Goal: Find specific fact: Find specific fact

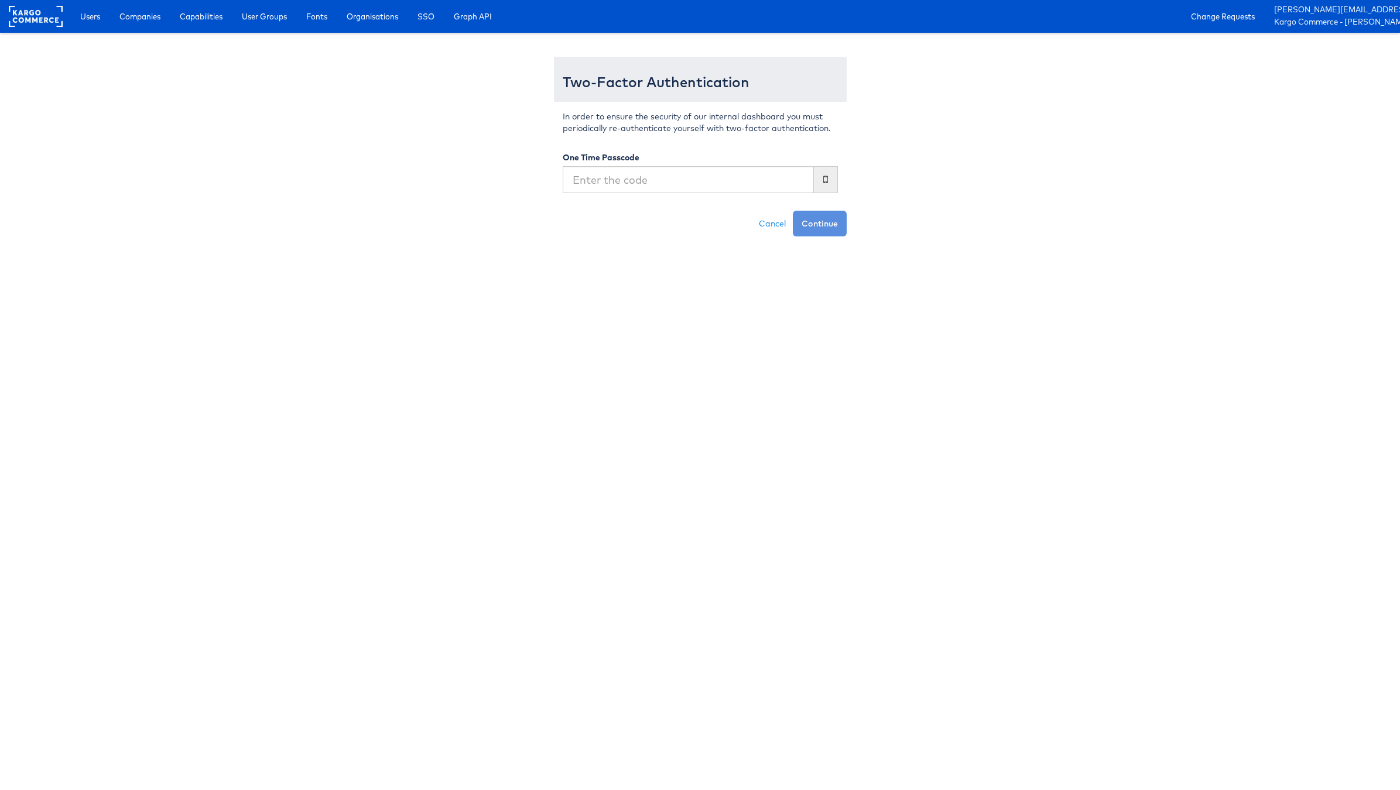
click at [757, 178] on input "text" at bounding box center [688, 179] width 251 height 27
type input "140559"
click at [793, 211] on button "Continue" at bounding box center [820, 224] width 54 height 26
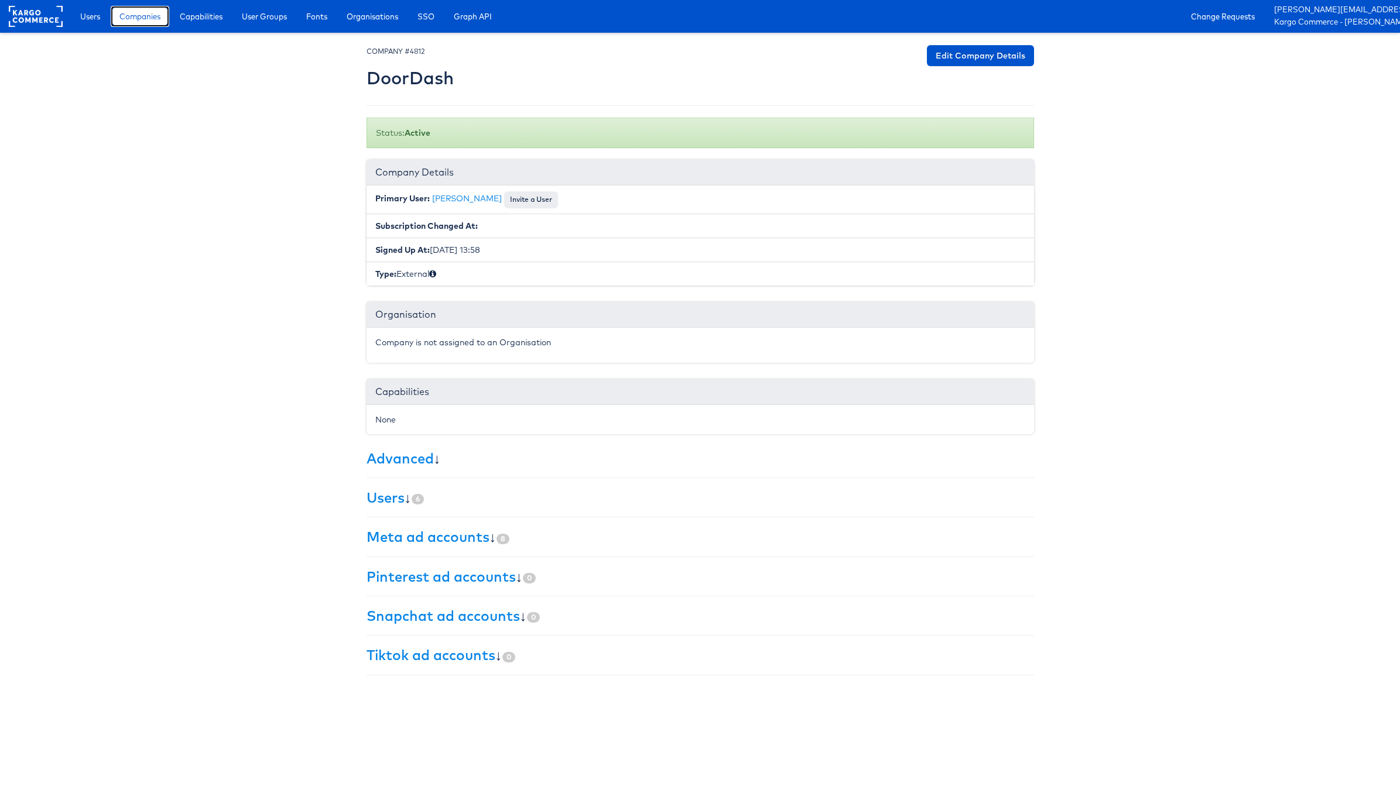
click at [158, 18] on span "Companies" at bounding box center [139, 17] width 41 height 12
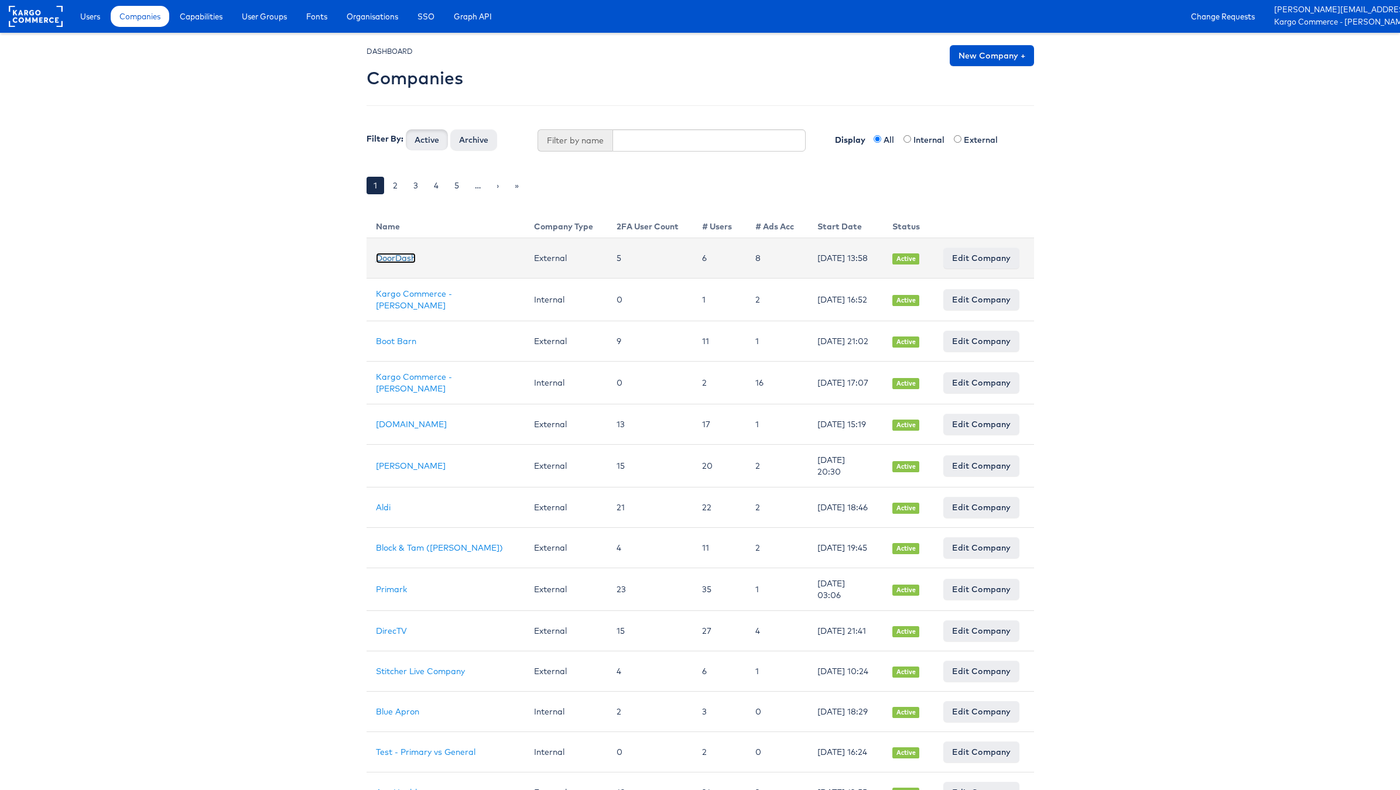
click at [412, 260] on link "DoorDash" at bounding box center [396, 258] width 40 height 11
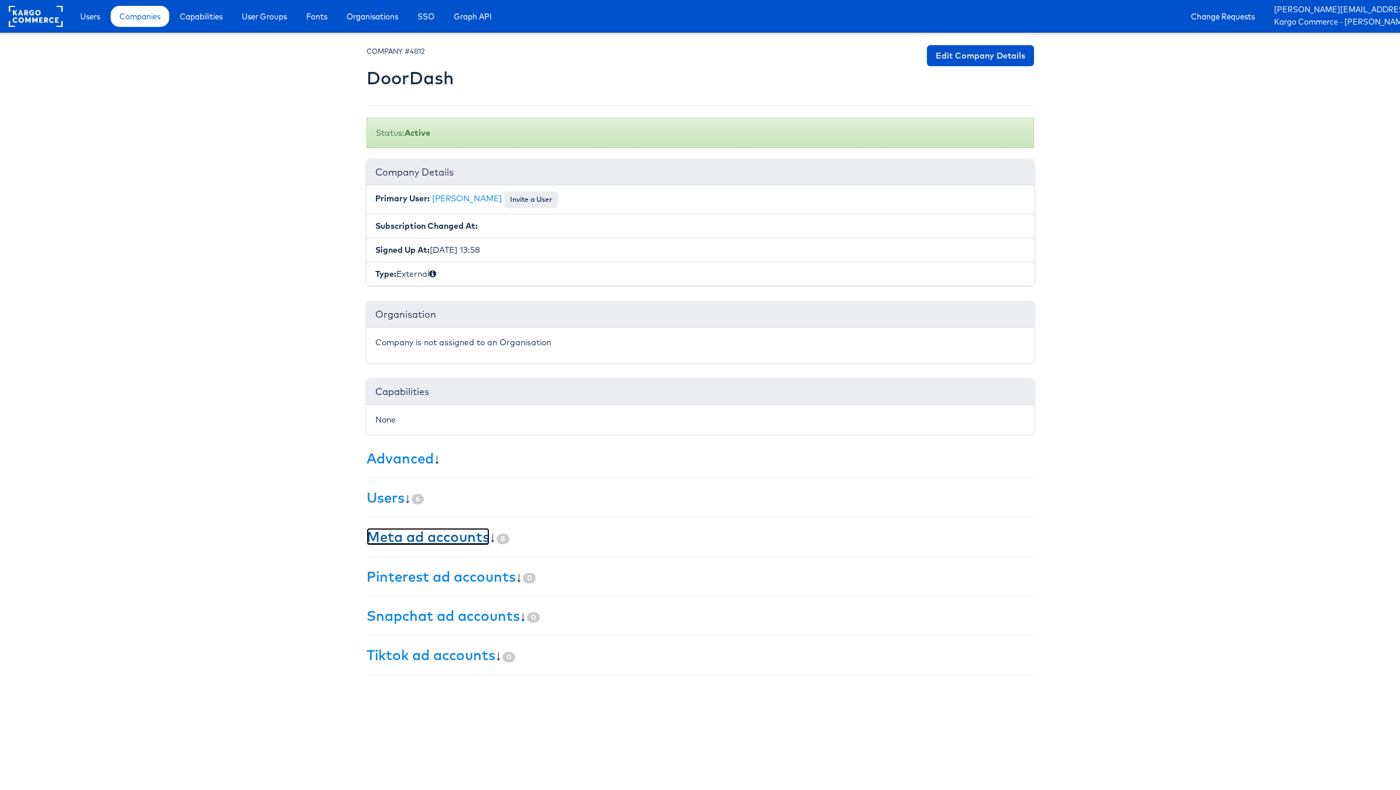
click at [481, 538] on link "Meta ad accounts" at bounding box center [427, 537] width 123 height 18
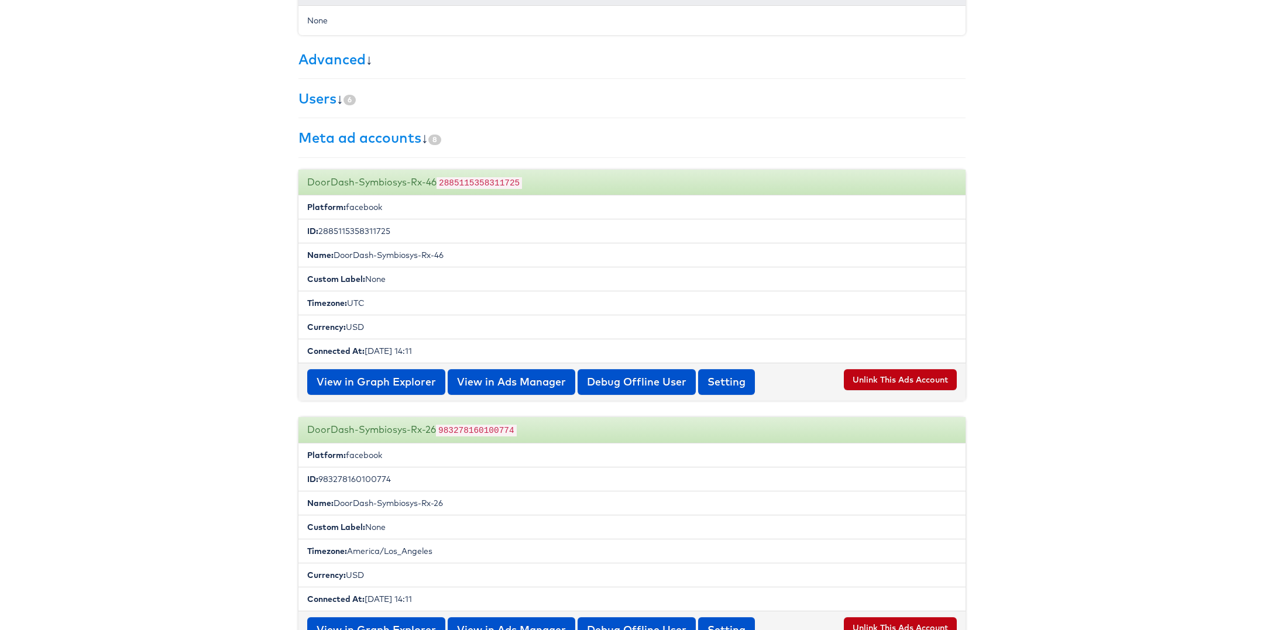
scroll to position [446, 0]
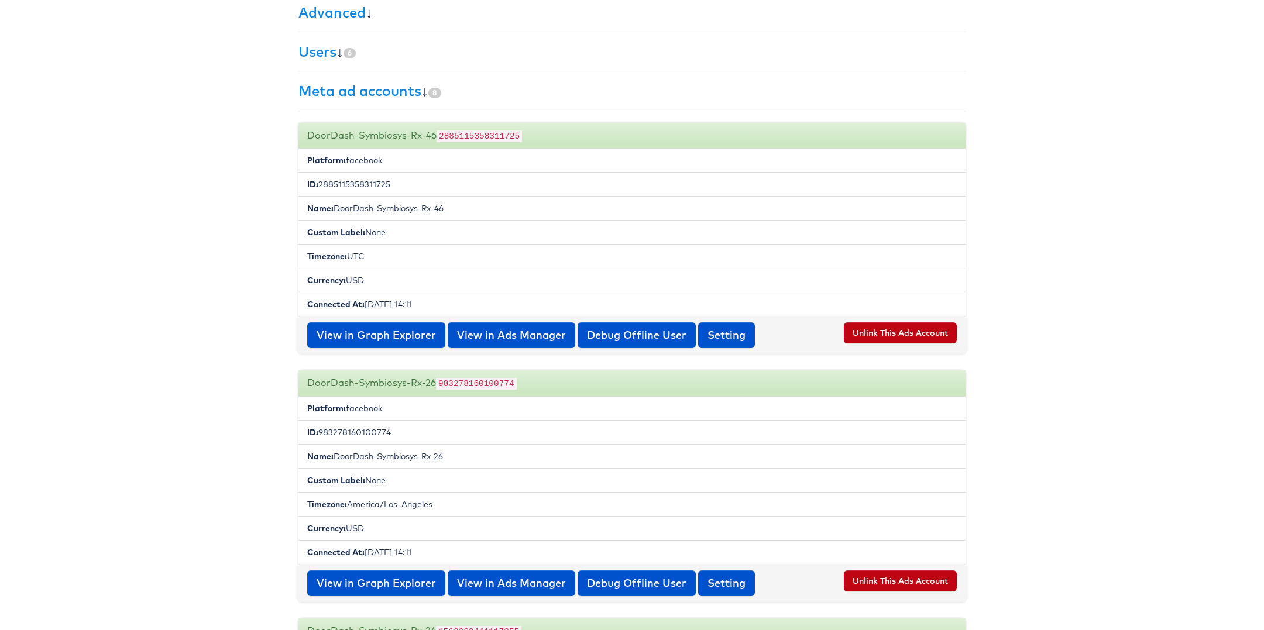
click at [364, 202] on li "Name: DoorDash-Symbiosys-Rx-46" at bounding box center [632, 208] width 667 height 25
drag, startPoint x: 378, startPoint y: 204, endPoint x: 369, endPoint y: 204, distance: 8.2
click at [378, 204] on li "Name: DoorDash-Symbiosys-Rx-46" at bounding box center [632, 208] width 667 height 25
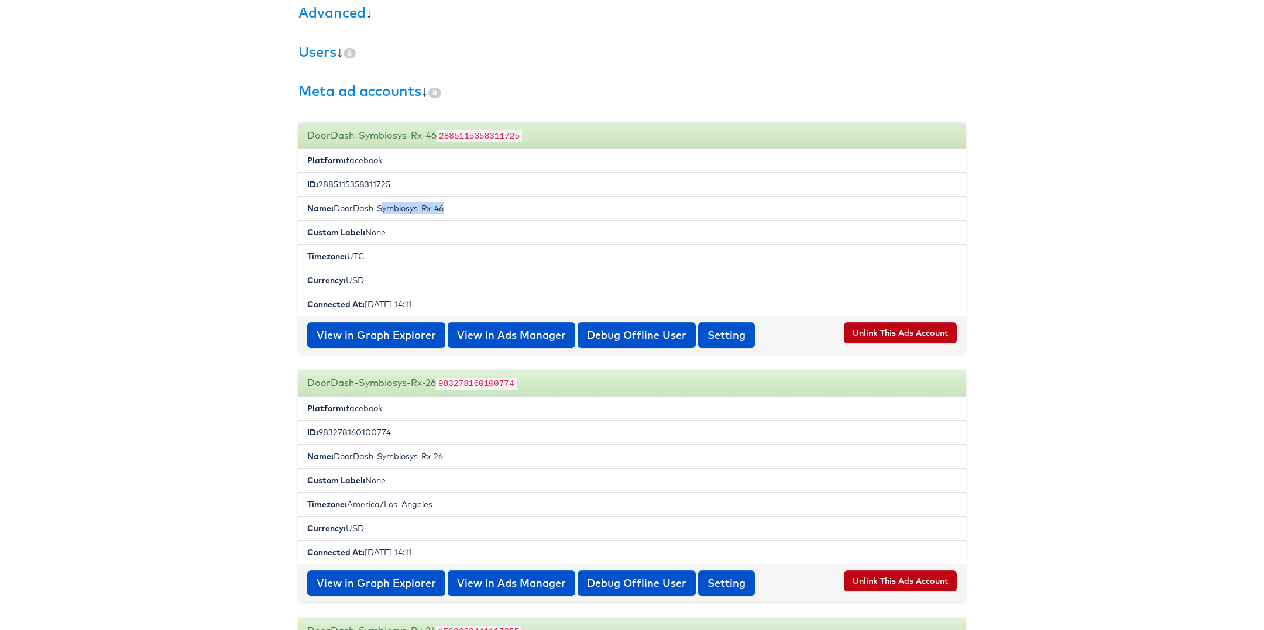
drag, startPoint x: 336, startPoint y: 204, endPoint x: 451, endPoint y: 204, distance: 114.7
click at [451, 204] on li "Name: DoorDash-Symbiosys-Rx-46" at bounding box center [632, 208] width 667 height 25
copy li "DoorDash-Symbiosys-Rx-46"
click at [350, 180] on li "ID: 2885115358311725" at bounding box center [632, 184] width 667 height 25
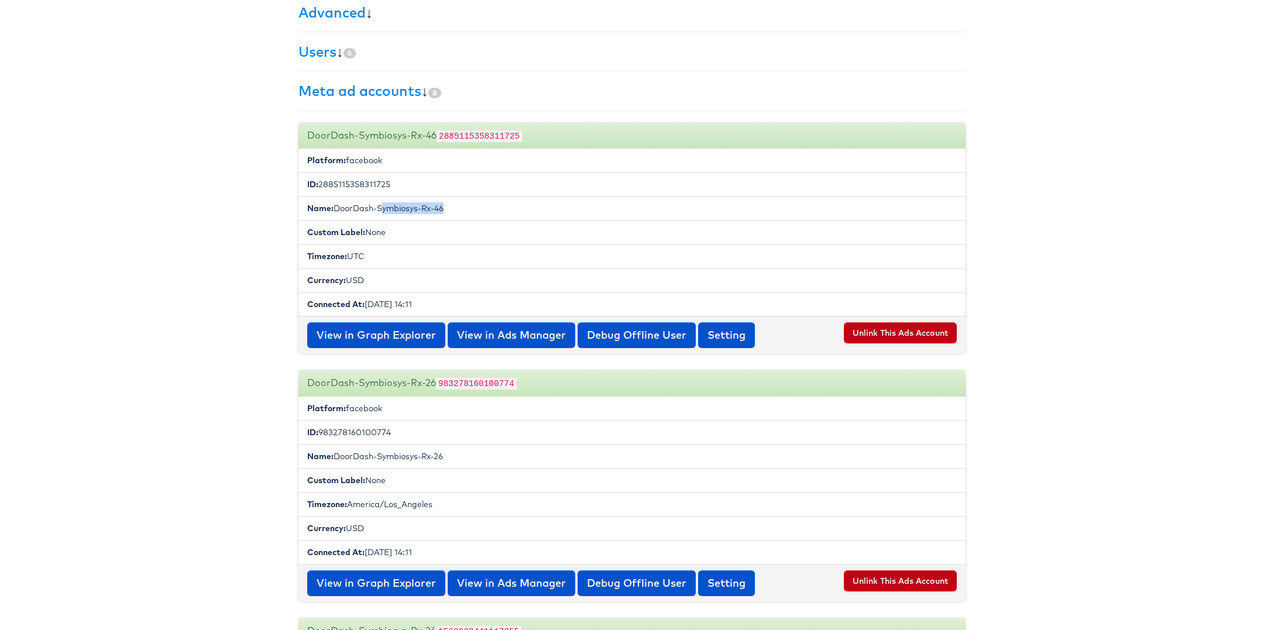
copy li "2885115358311725"
drag, startPoint x: 334, startPoint y: 452, endPoint x: 406, endPoint y: 450, distance: 71.4
click at [426, 451] on li "Name: DoorDash-Symbiosys-Rx-26" at bounding box center [632, 456] width 667 height 25
drag, startPoint x: 337, startPoint y: 450, endPoint x: 447, endPoint y: 452, distance: 110.1
click at [445, 452] on li "Name: DoorDash-Symbiosys-Rx-26" at bounding box center [632, 456] width 667 height 25
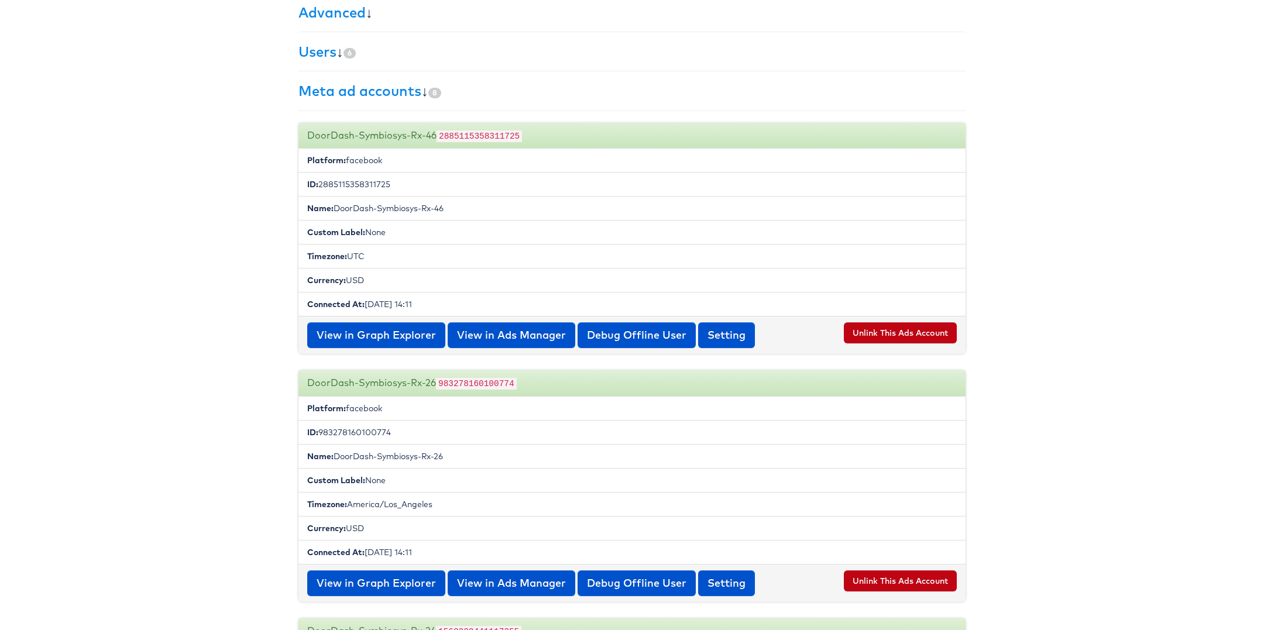
copy li "DoorDash-Symbiosys-Rx-26"
click at [363, 425] on li "ID: 983278160100774" at bounding box center [632, 432] width 667 height 25
copy li "983278160100774"
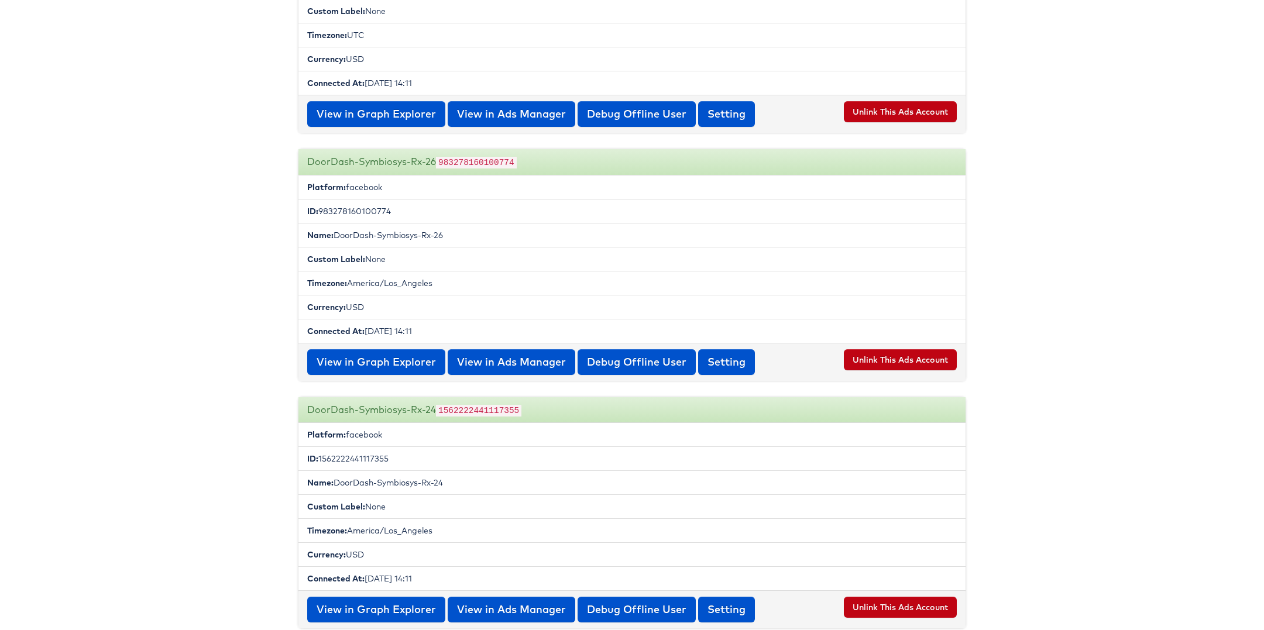
scroll to position [691, 0]
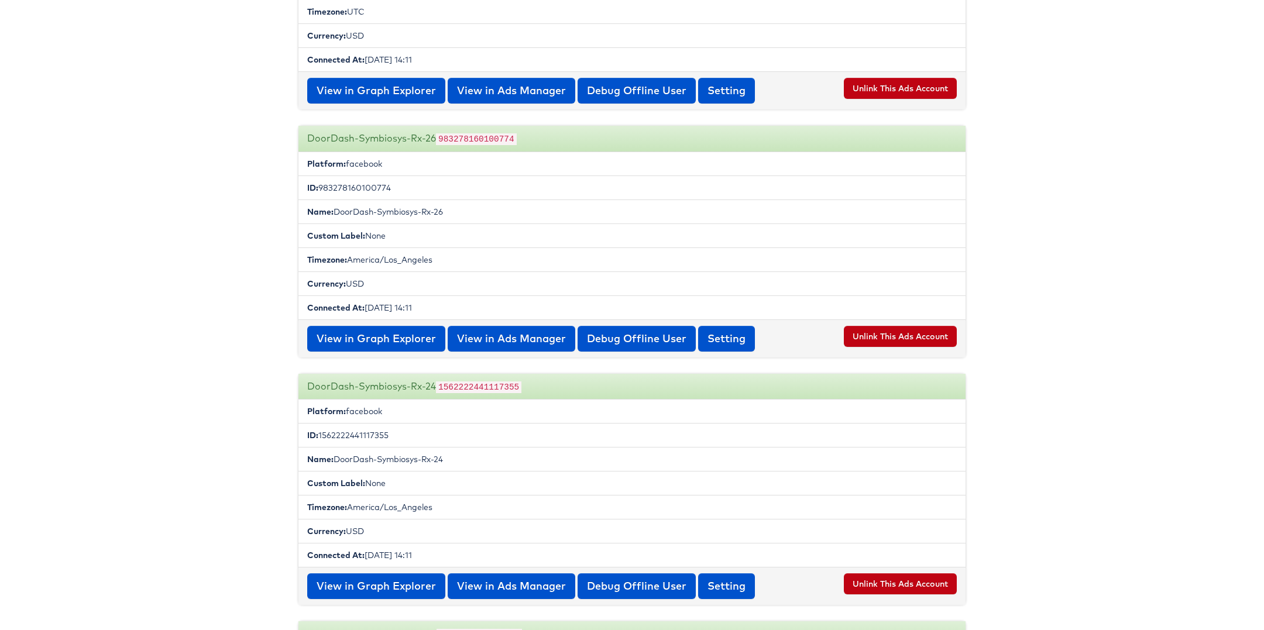
drag, startPoint x: 339, startPoint y: 453, endPoint x: 489, endPoint y: 456, distance: 150.5
click at [489, 456] on li "Name: DoorDash-Symbiosys-Rx-24" at bounding box center [632, 459] width 667 height 25
copy li "DoorDash-Symbiosys-Rx-24"
click at [364, 427] on li "ID: 1562222441117355" at bounding box center [632, 435] width 667 height 25
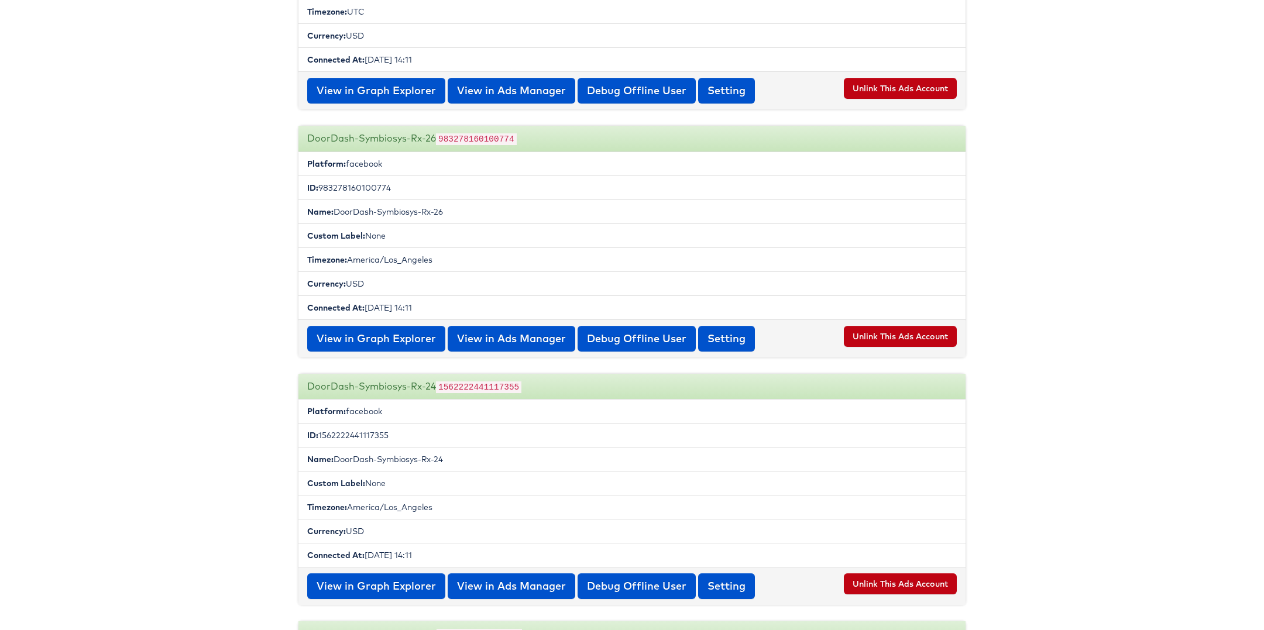
copy li "1562222441117355"
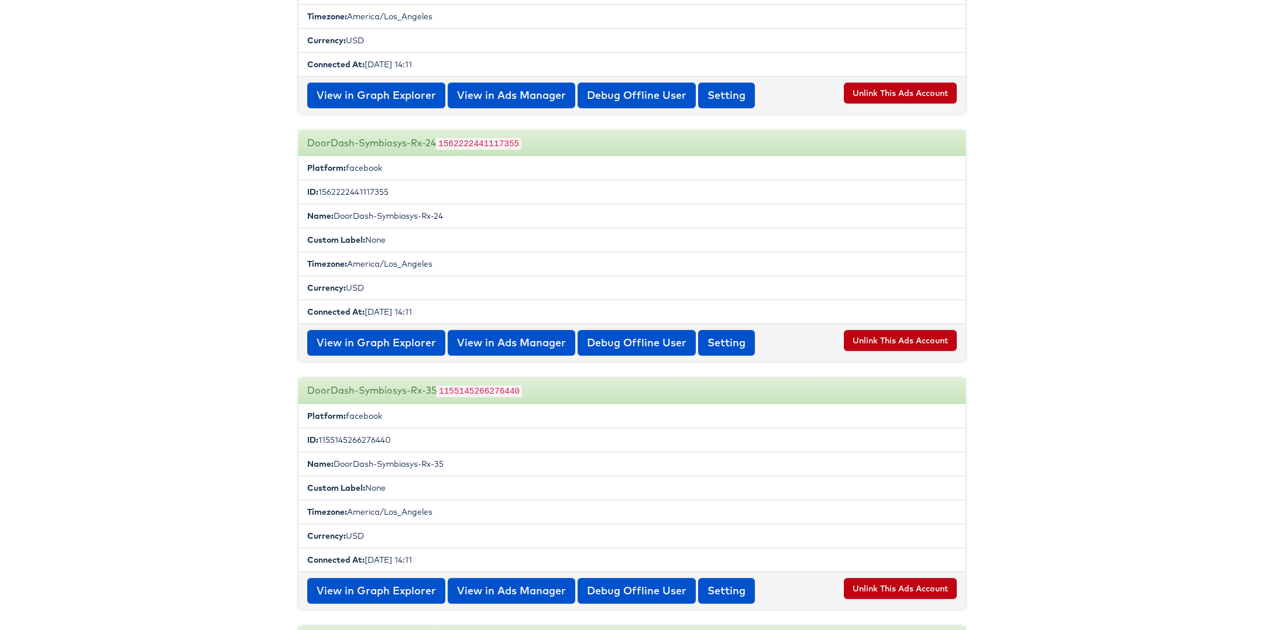
scroll to position [995, 0]
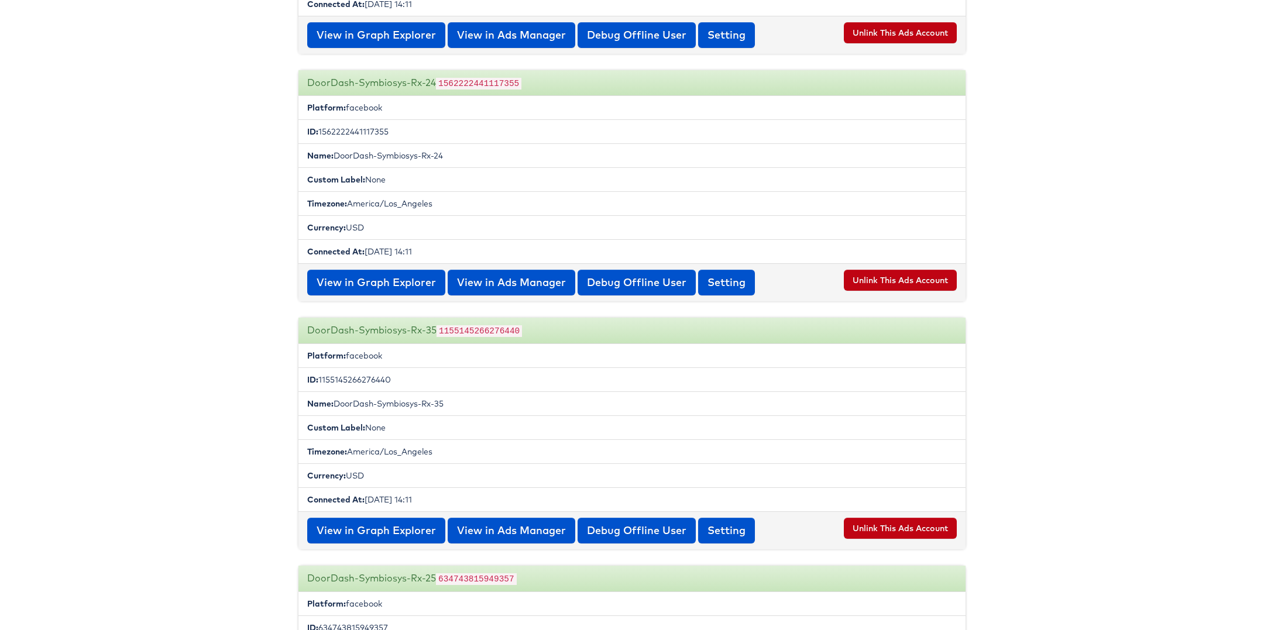
drag, startPoint x: 340, startPoint y: 392, endPoint x: 454, endPoint y: 394, distance: 113.6
click at [453, 394] on li "Name: DoorDash-Symbiosys-Rx-35" at bounding box center [632, 404] width 667 height 25
copy li "DoorDash-Symbiosys-Rx-35"
click at [368, 369] on li "ID: 1155145266276440" at bounding box center [632, 380] width 667 height 25
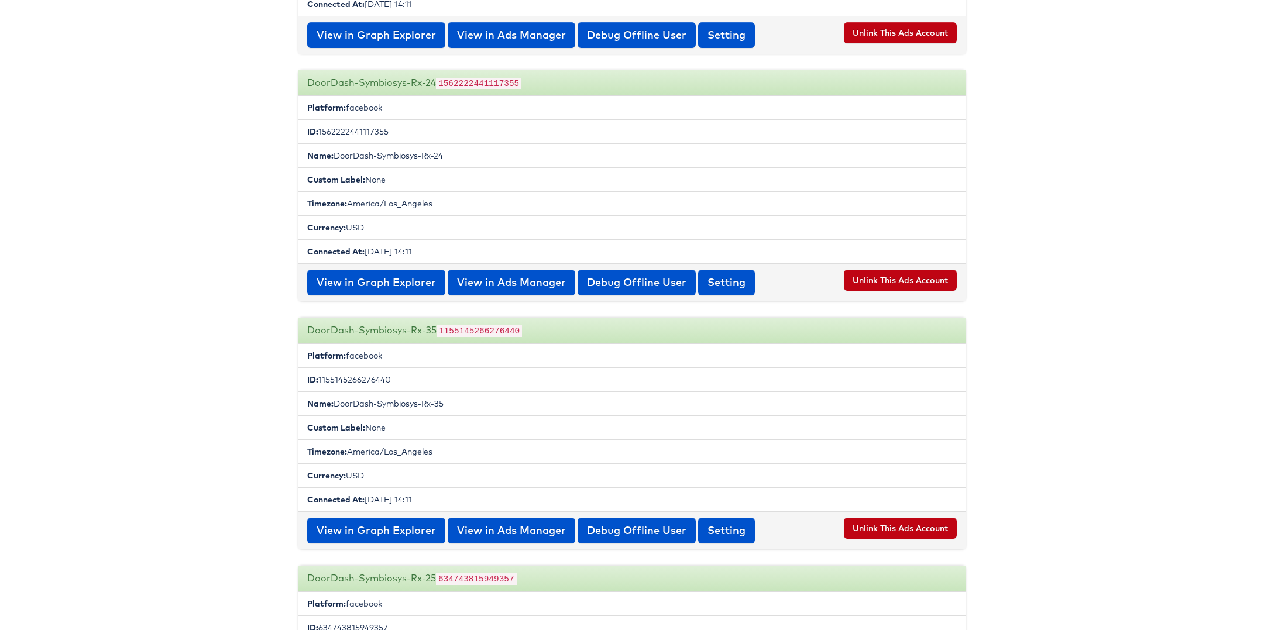
copy li "1155145266276440"
click at [371, 369] on li "ID: 1155145266276440" at bounding box center [632, 380] width 667 height 25
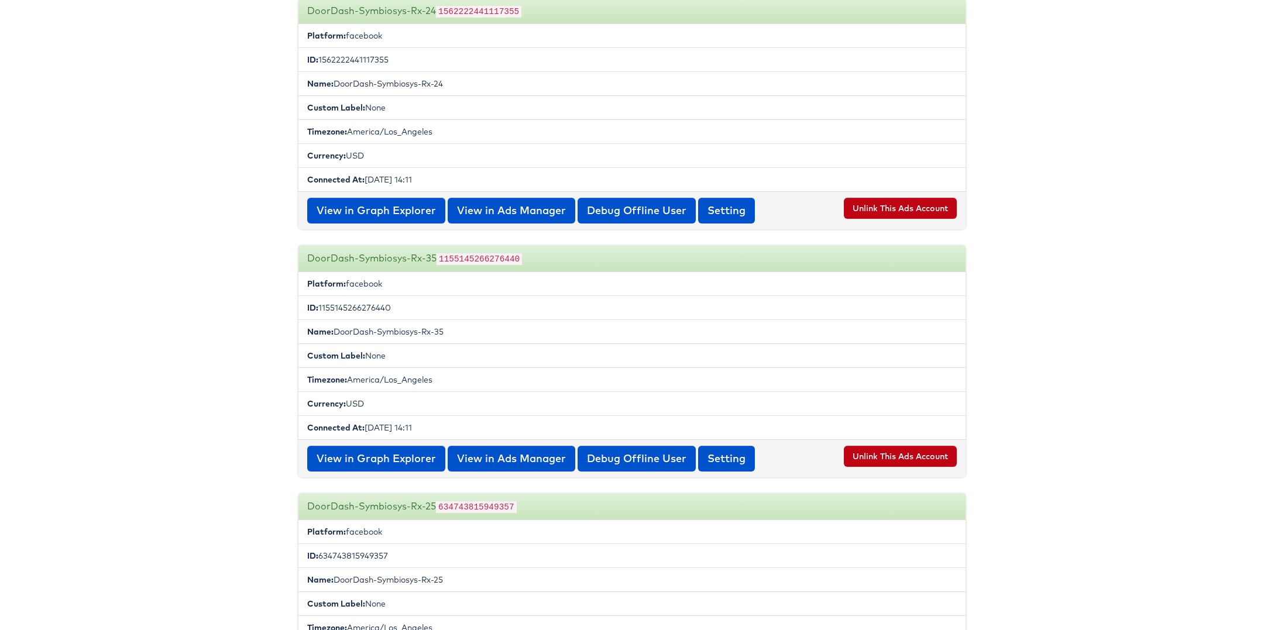
scroll to position [1145, 0]
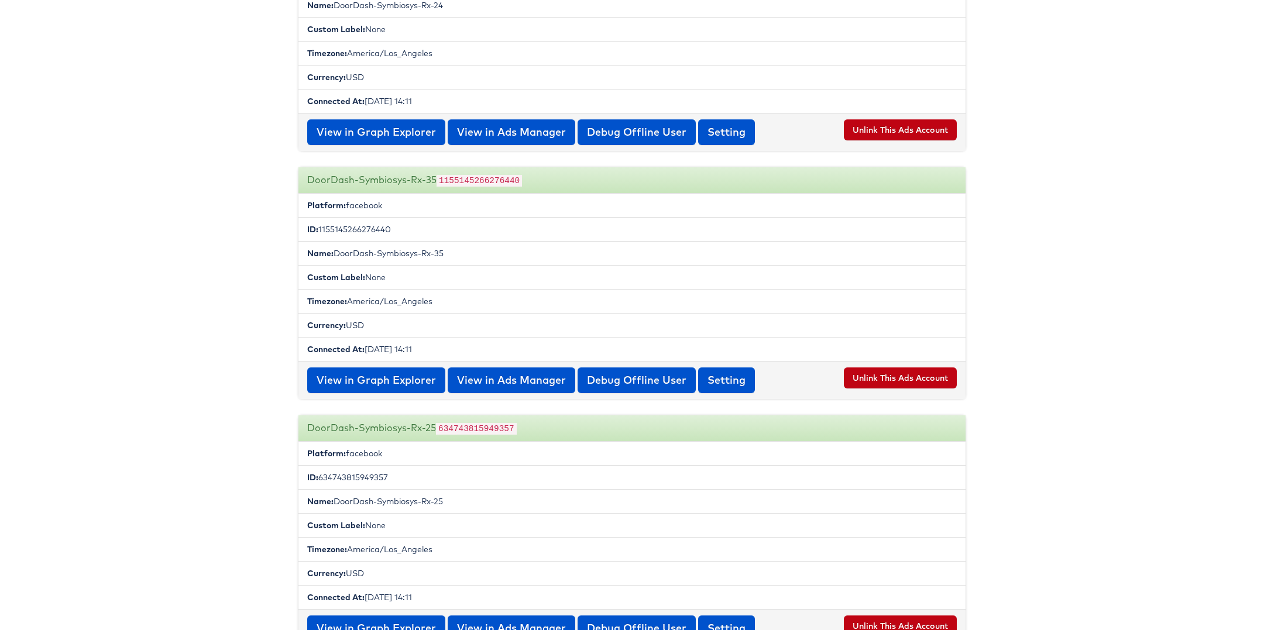
click at [397, 489] on li "Name: DoorDash-Symbiosys-Rx-25" at bounding box center [632, 501] width 667 height 25
drag, startPoint x: 397, startPoint y: 488, endPoint x: 391, endPoint y: 487, distance: 6.5
click at [397, 489] on li "Name: DoorDash-Symbiosys-Rx-25" at bounding box center [632, 501] width 667 height 25
click at [369, 489] on li "Name: DoorDash-Symbiosys-Rx-25" at bounding box center [632, 501] width 667 height 25
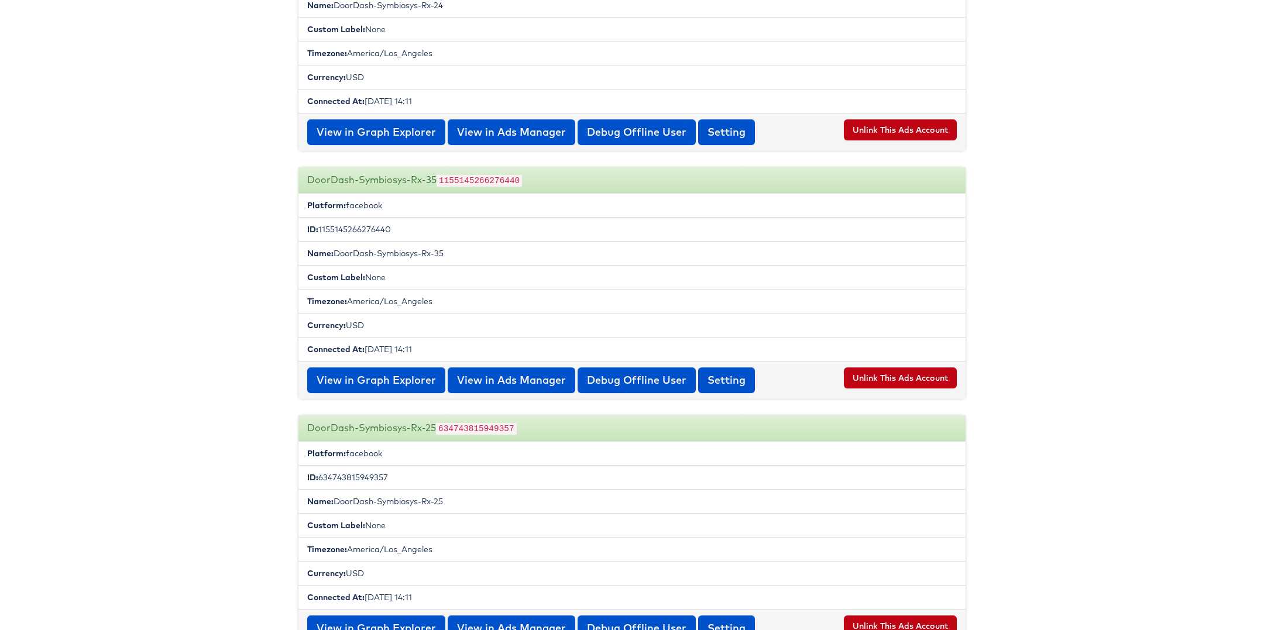
drag, startPoint x: 336, startPoint y: 486, endPoint x: 461, endPoint y: 489, distance: 125.3
click at [461, 489] on li "Name: DoorDash-Symbiosys-Rx-25" at bounding box center [632, 501] width 667 height 25
copy li "DoorDash-Symbiosys-Rx-25"
click at [370, 465] on li "ID: 634743815949357" at bounding box center [632, 477] width 667 height 25
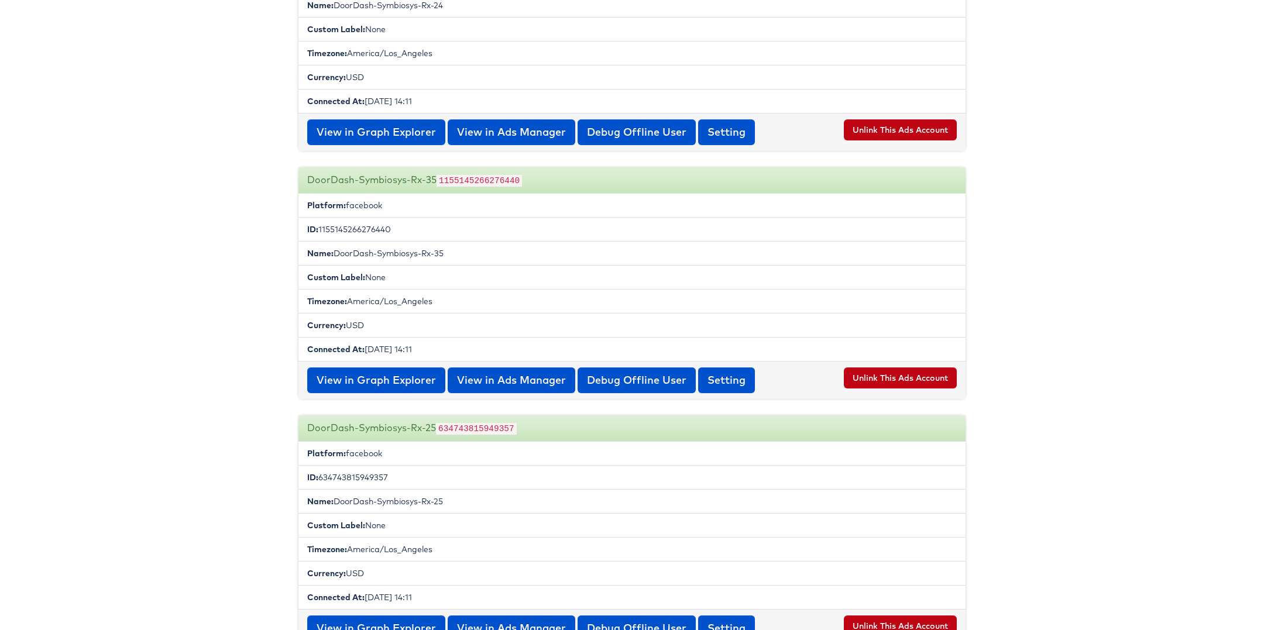
copy li "634743815949357"
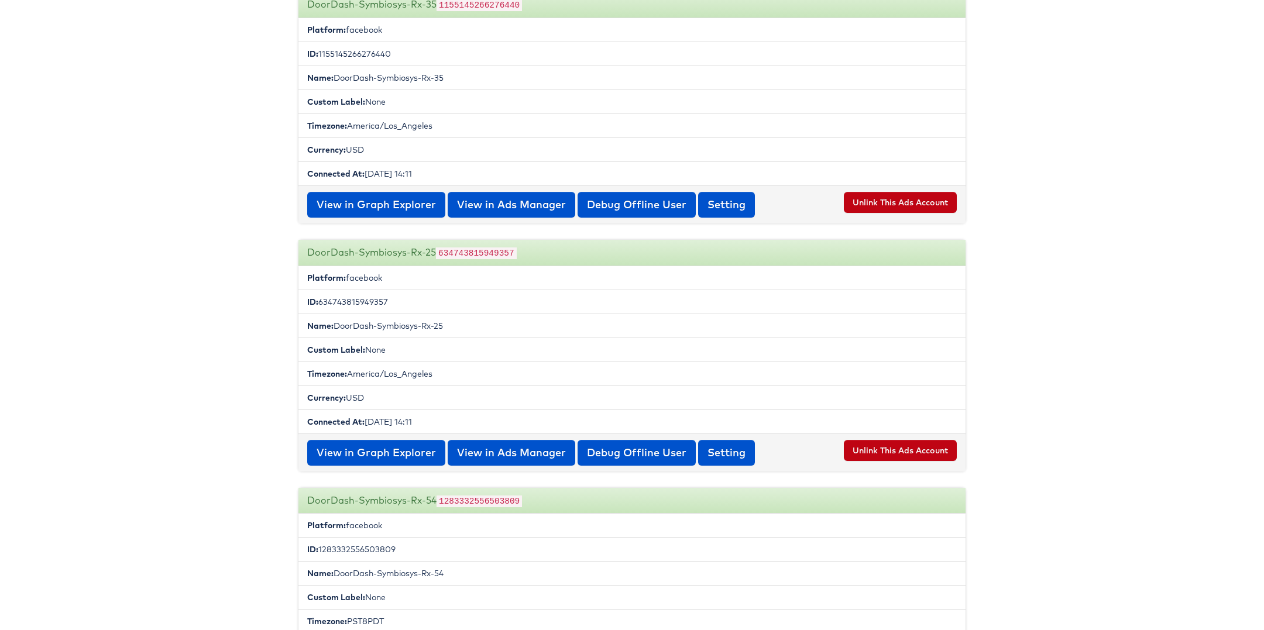
scroll to position [1379, 0]
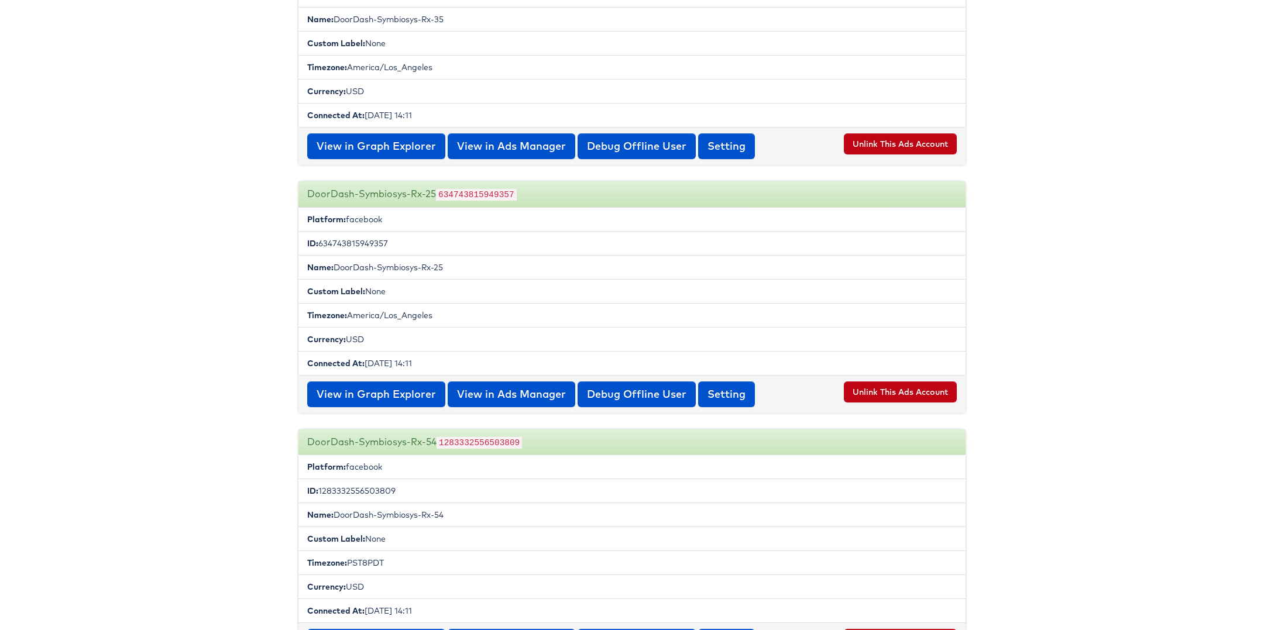
drag, startPoint x: 335, startPoint y: 498, endPoint x: 478, endPoint y: 498, distance: 142.8
click at [478, 503] on li "Name: DoorDash-Symbiosys-Rx-54" at bounding box center [632, 515] width 667 height 25
click at [383, 479] on li "ID: 1283332556503809" at bounding box center [632, 491] width 667 height 25
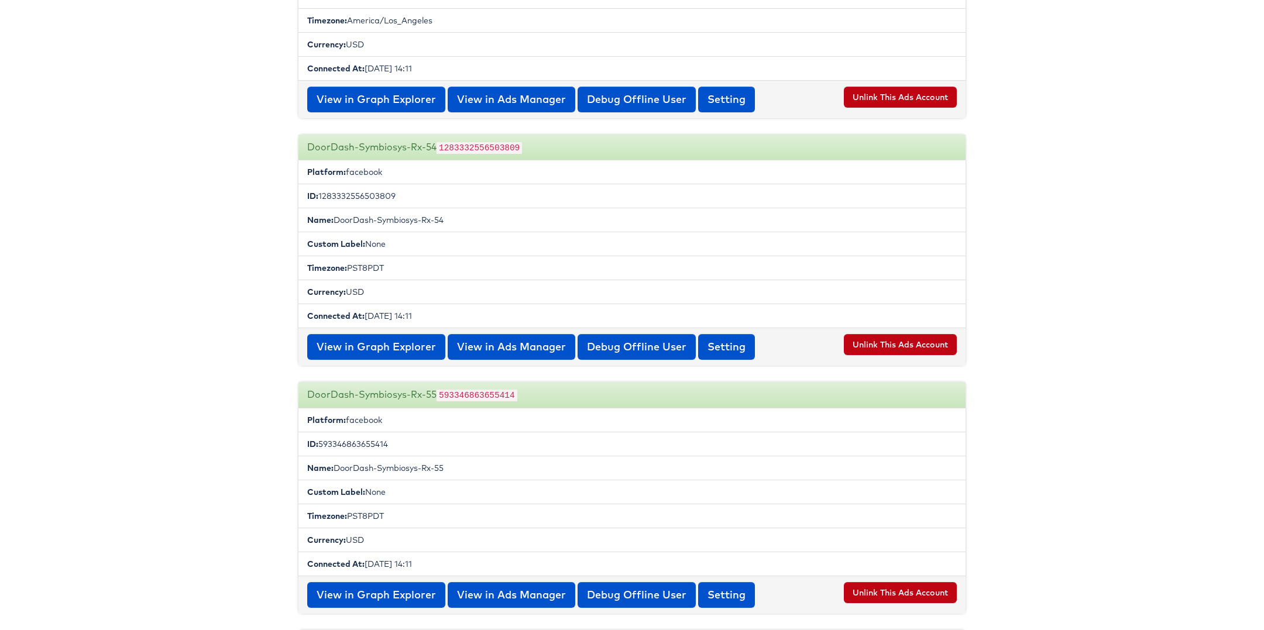
scroll to position [1681, 0]
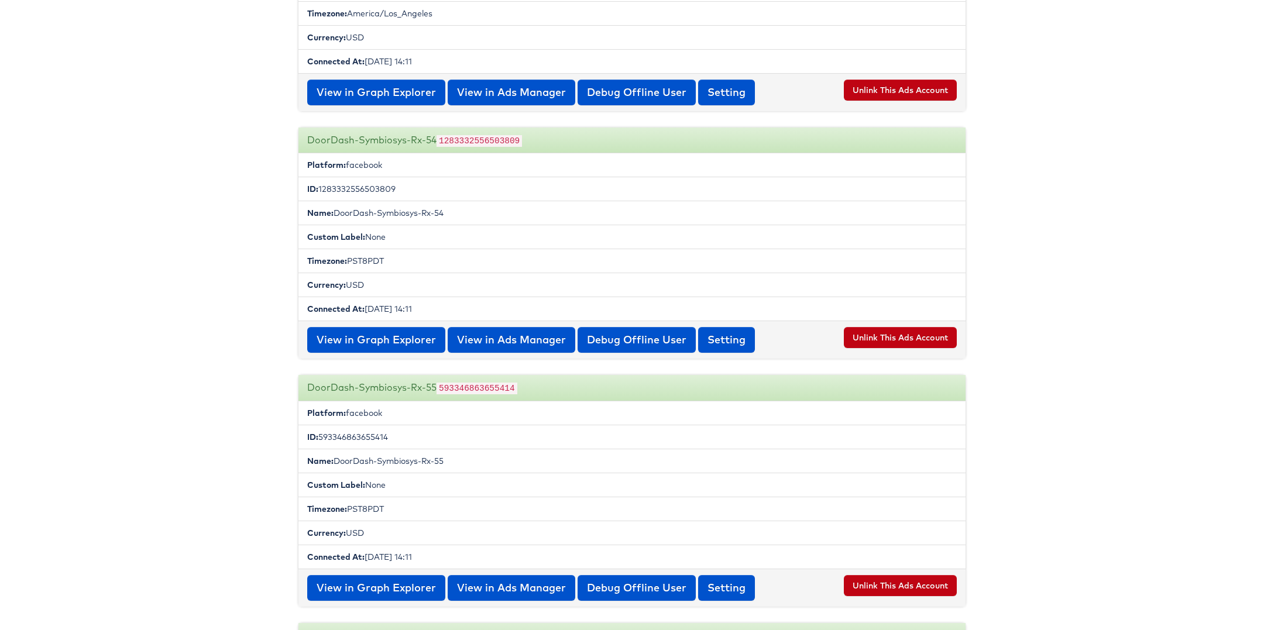
drag, startPoint x: 348, startPoint y: 442, endPoint x: 518, endPoint y: 445, distance: 169.8
click at [518, 449] on li "Name: DoorDash-Symbiosys-Rx-55" at bounding box center [632, 461] width 667 height 25
click at [378, 425] on li "ID: 593346863655414" at bounding box center [632, 437] width 667 height 25
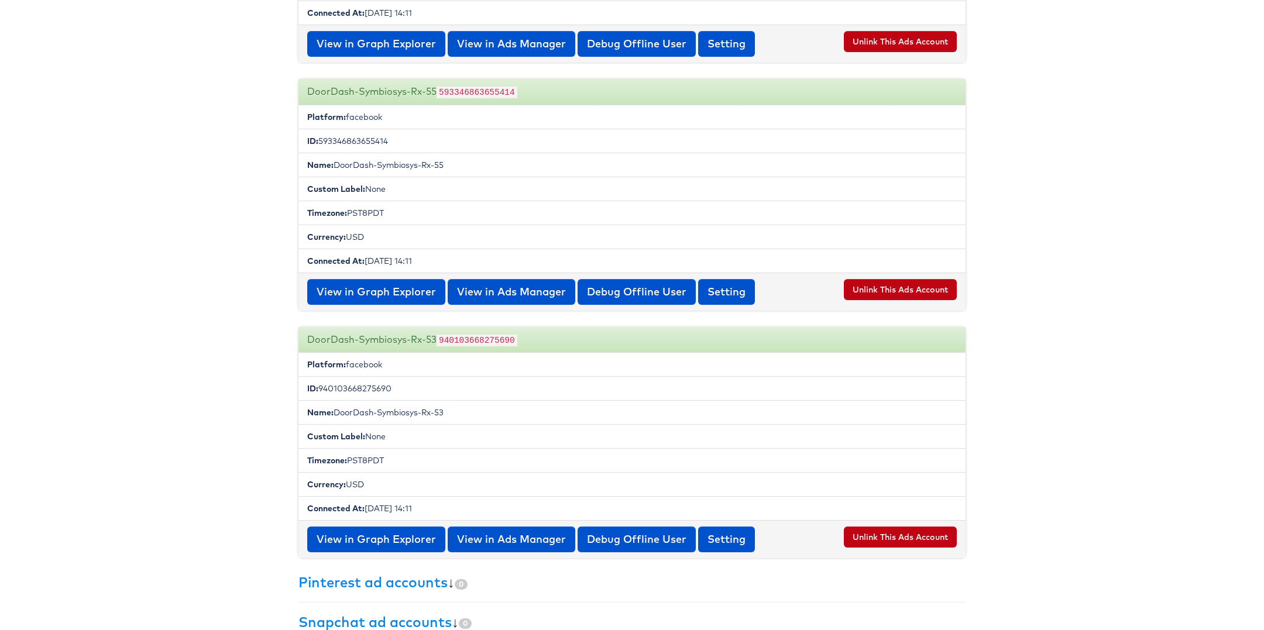
scroll to position [2011, 0]
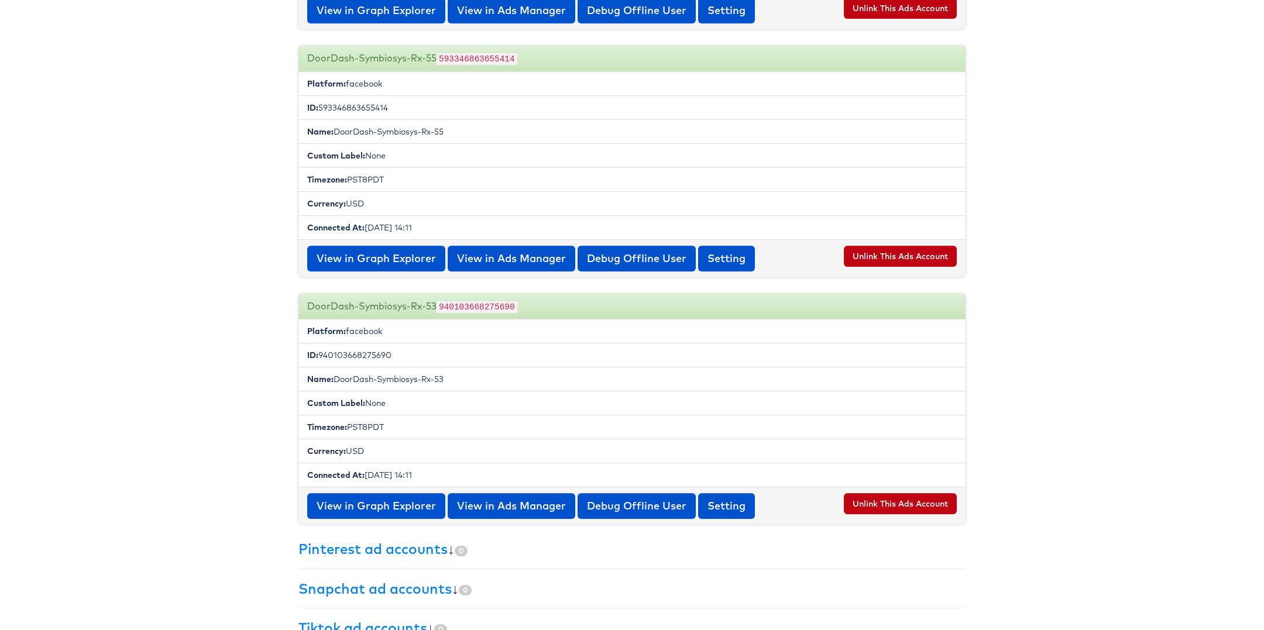
click at [357, 367] on li "Name: DoorDash-Symbiosys-Rx-53" at bounding box center [632, 379] width 667 height 25
click at [345, 367] on li "Name: DoorDash-Symbiosys-Rx-53" at bounding box center [632, 379] width 667 height 25
drag, startPoint x: 339, startPoint y: 361, endPoint x: 513, endPoint y: 365, distance: 174.5
click at [513, 367] on li "Name: DoorDash-Symbiosys-Rx-53" at bounding box center [632, 379] width 667 height 25
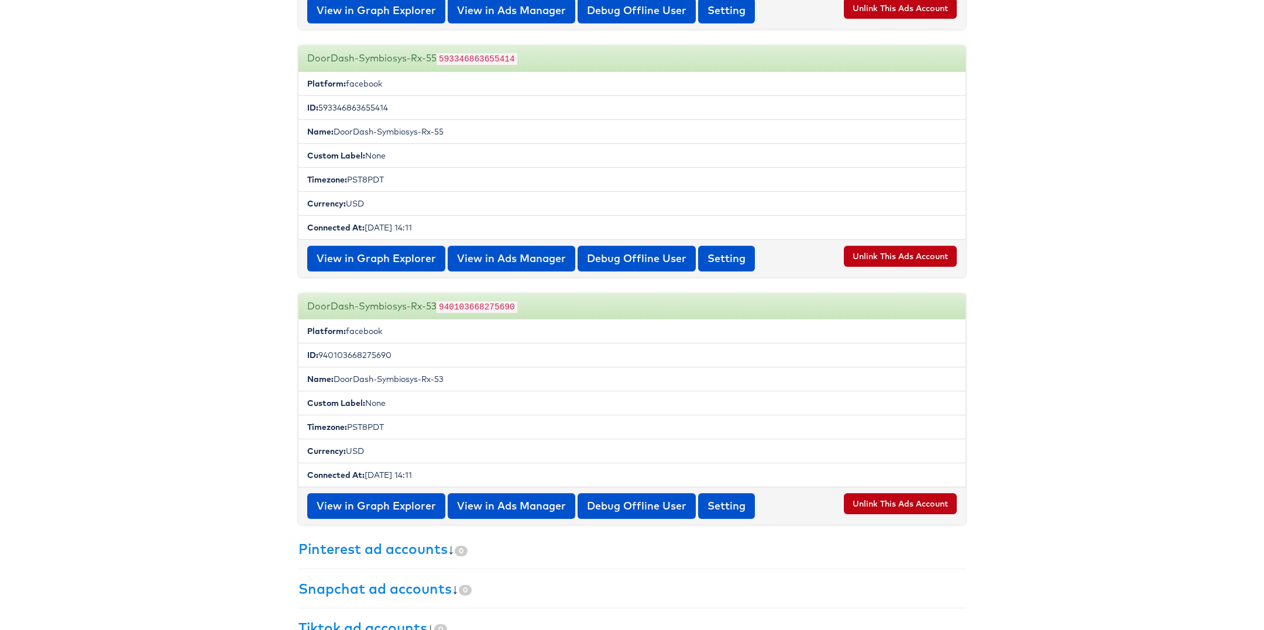
click at [373, 343] on li "ID: 940103668275690" at bounding box center [632, 355] width 667 height 25
